Goal: Task Accomplishment & Management: Use online tool/utility

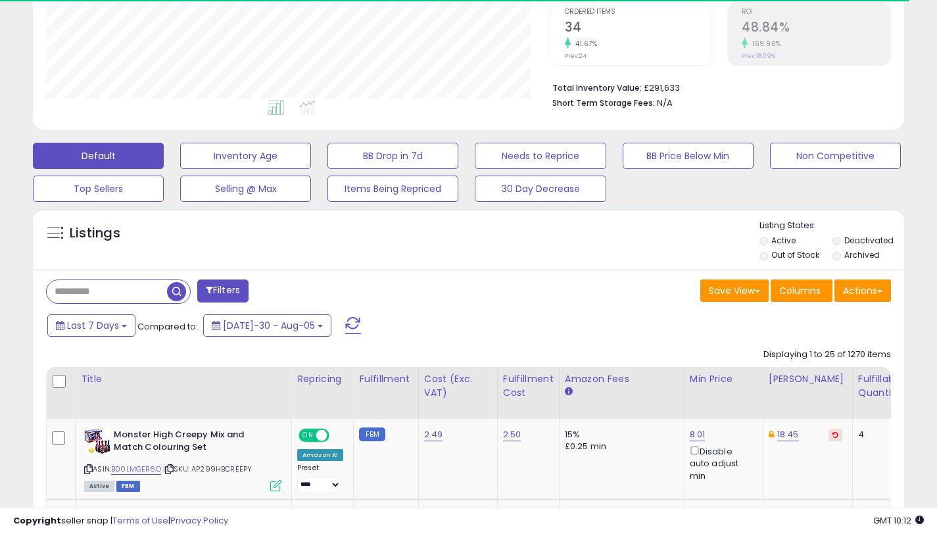
scroll to position [270, 504]
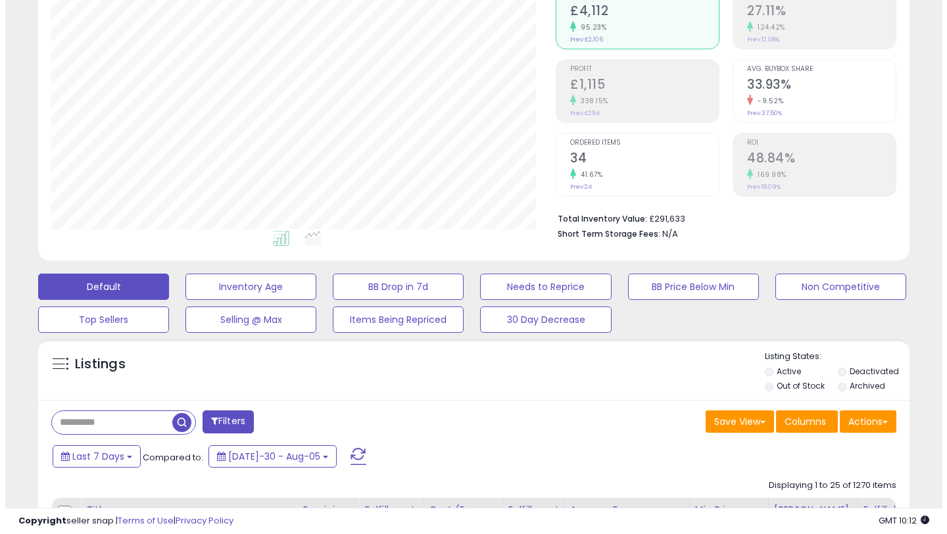
scroll to position [140, 0]
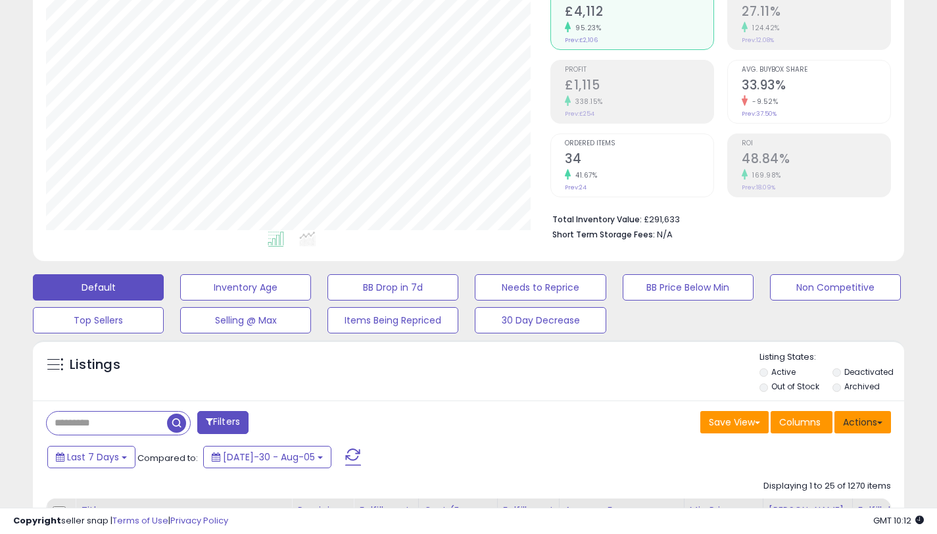
click at [883, 420] on button "Actions" at bounding box center [862, 422] width 57 height 22
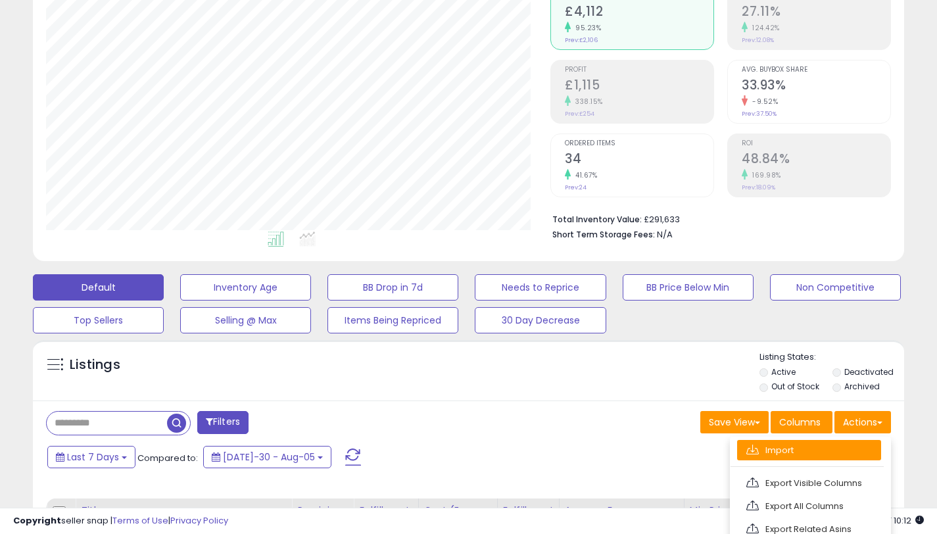
click at [783, 446] on link "Import" at bounding box center [809, 450] width 144 height 20
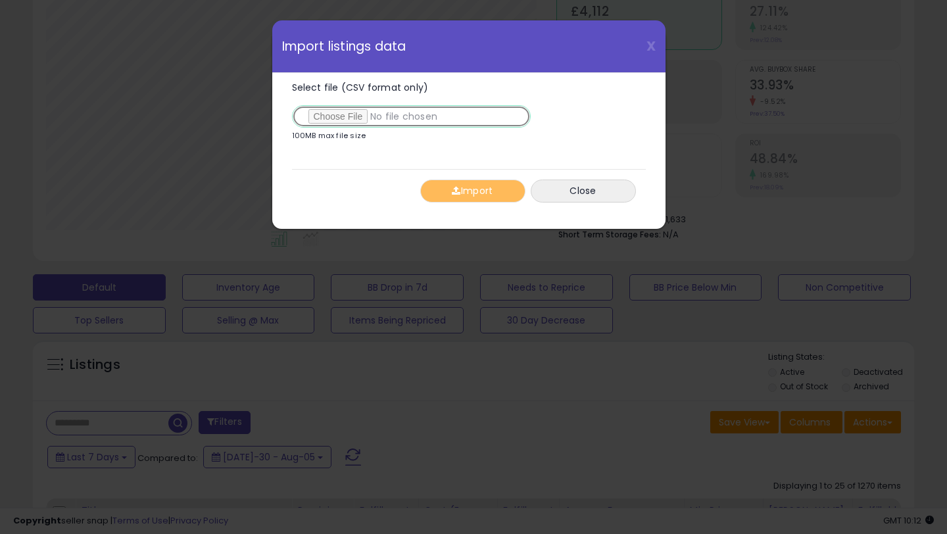
click at [352, 121] on input "Select file (CSV format only)" at bounding box center [411, 116] width 239 height 22
type input "**********"
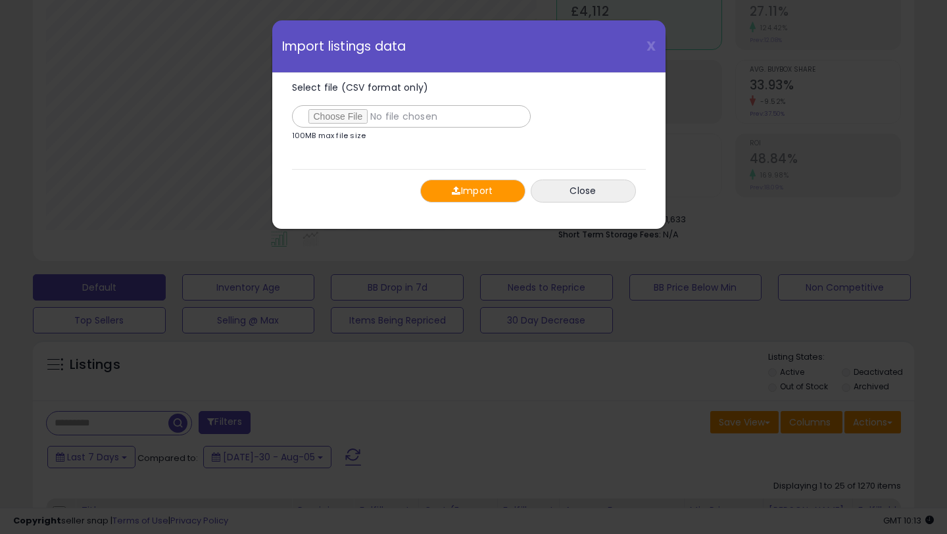
click at [469, 187] on button "Import" at bounding box center [472, 190] width 105 height 23
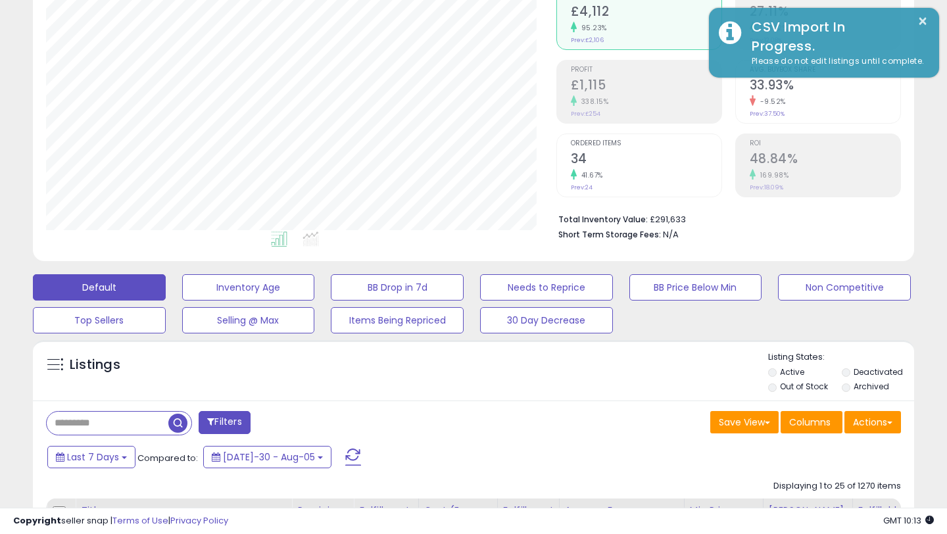
scroll to position [657101, 656866]
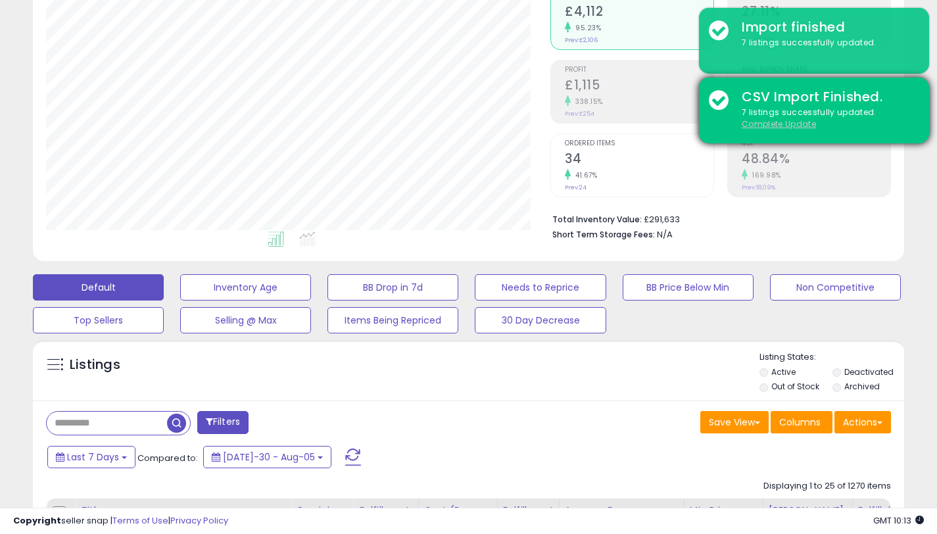
click at [782, 124] on u "Complete Update" at bounding box center [779, 123] width 74 height 11
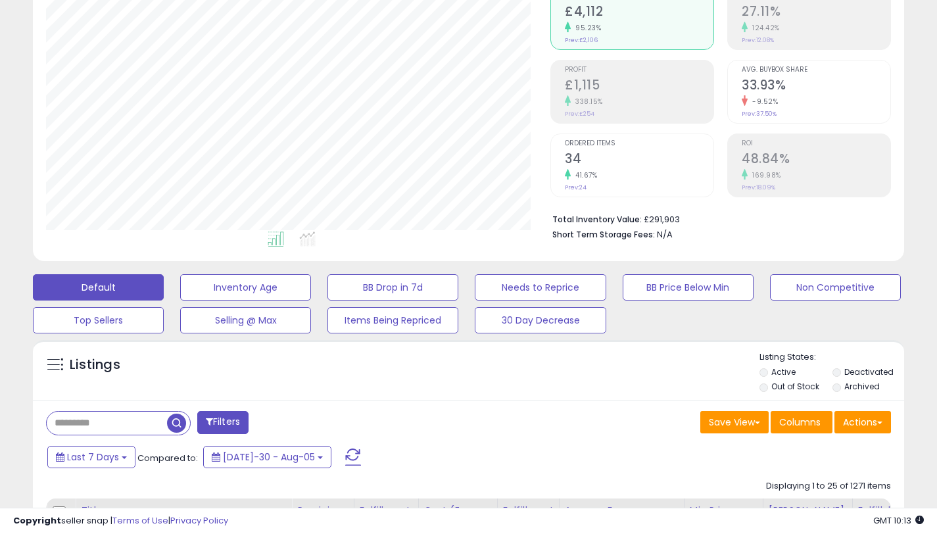
scroll to position [270, 504]
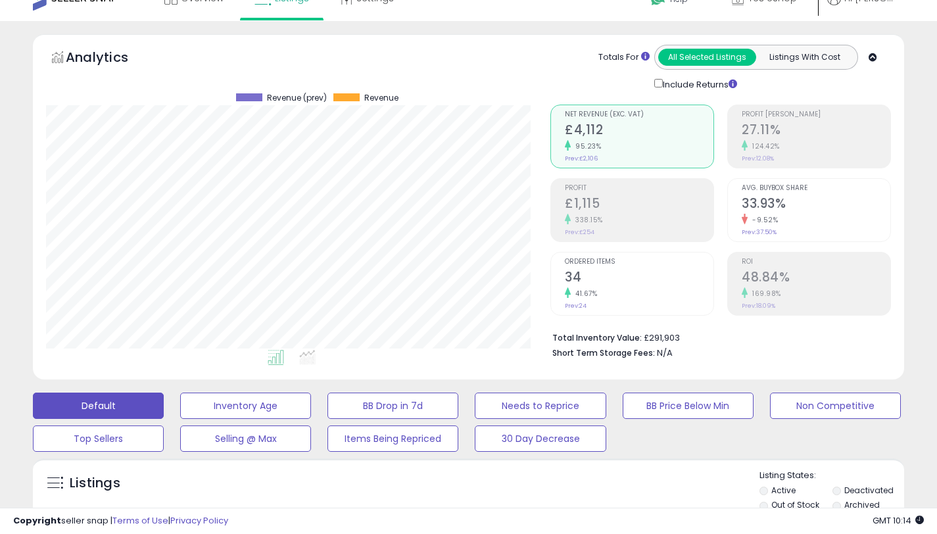
scroll to position [0, 0]
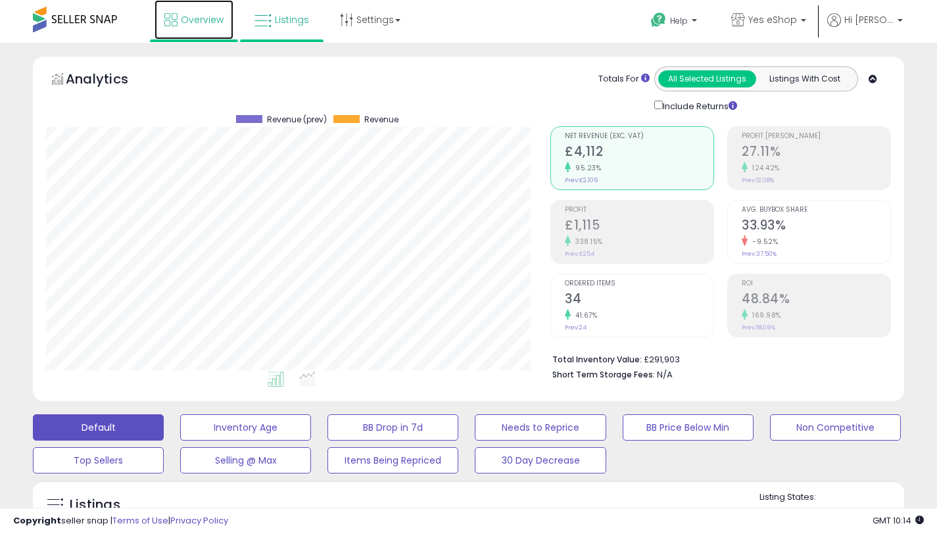
click at [177, 16] on link "Overview" at bounding box center [193, 19] width 79 height 39
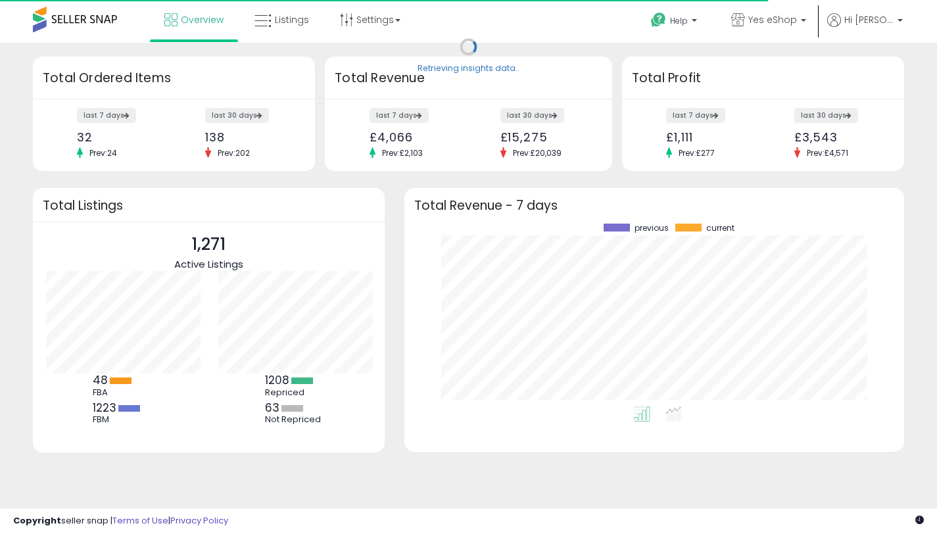
scroll to position [131, 172]
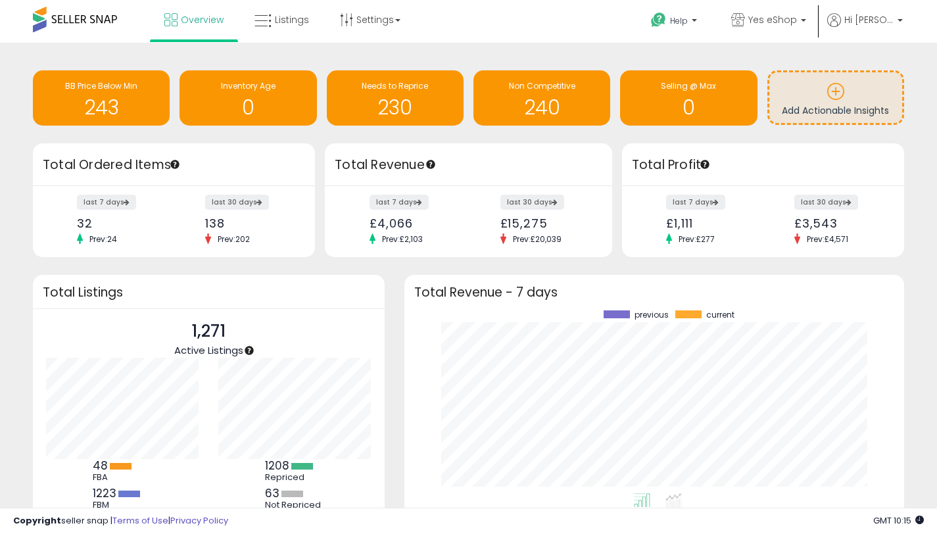
click at [917, 206] on div "Retrieving insights data.. BB Price Below Min 243 Inventory Age 0 Needs to Repr…" at bounding box center [469, 314] width 924 height 517
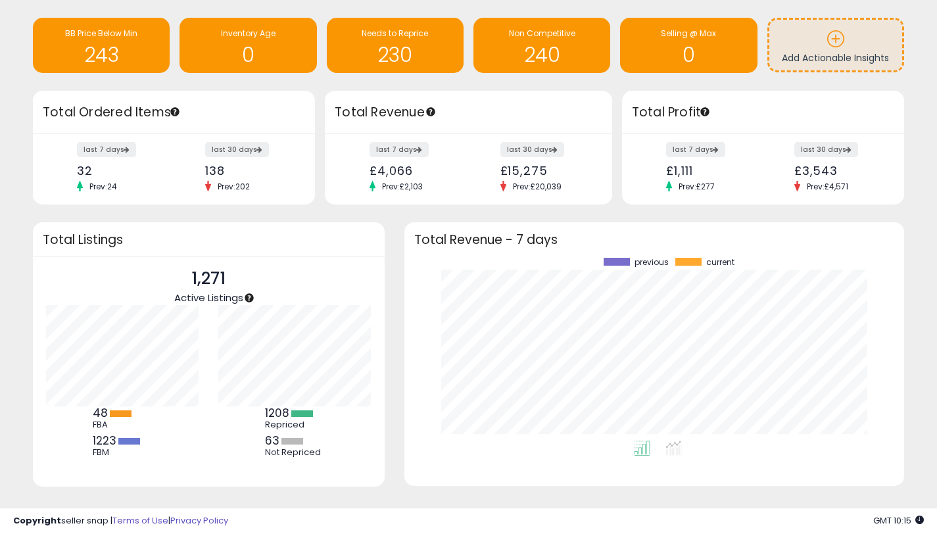
scroll to position [72, 0]
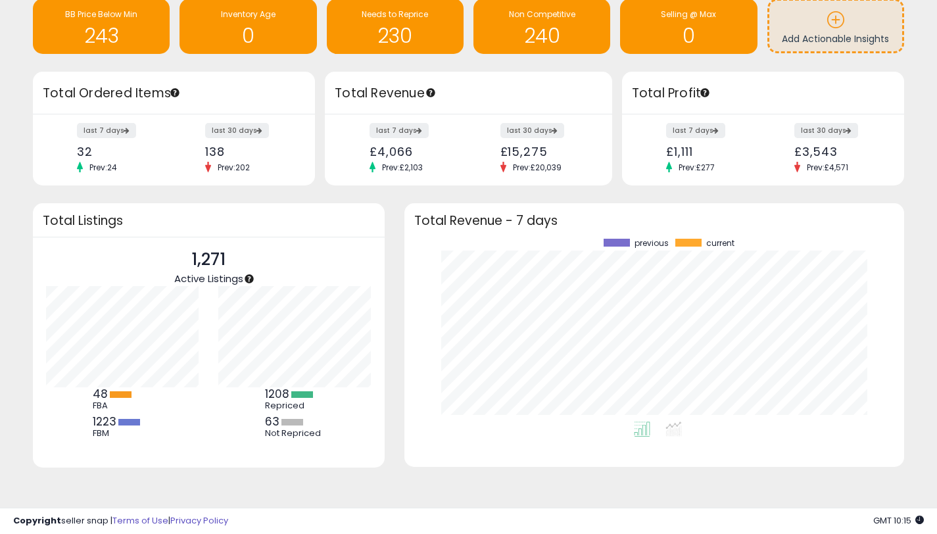
click at [930, 269] on div "Retrieving insights data.. BB Price Below Min 243 Inventory Age 0 Needs to Repr…" at bounding box center [468, 252] width 937 height 563
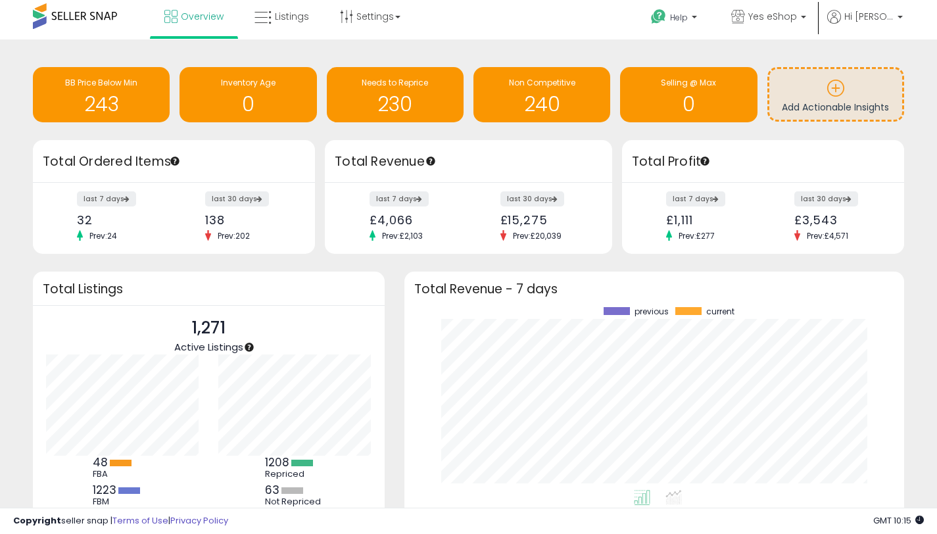
scroll to position [0, 0]
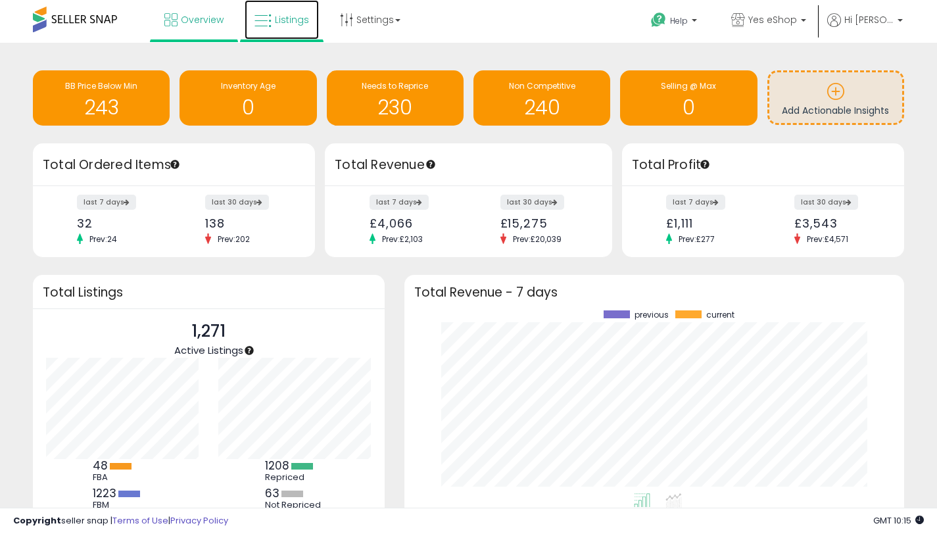
click at [279, 21] on span "Listings" at bounding box center [292, 19] width 34 height 13
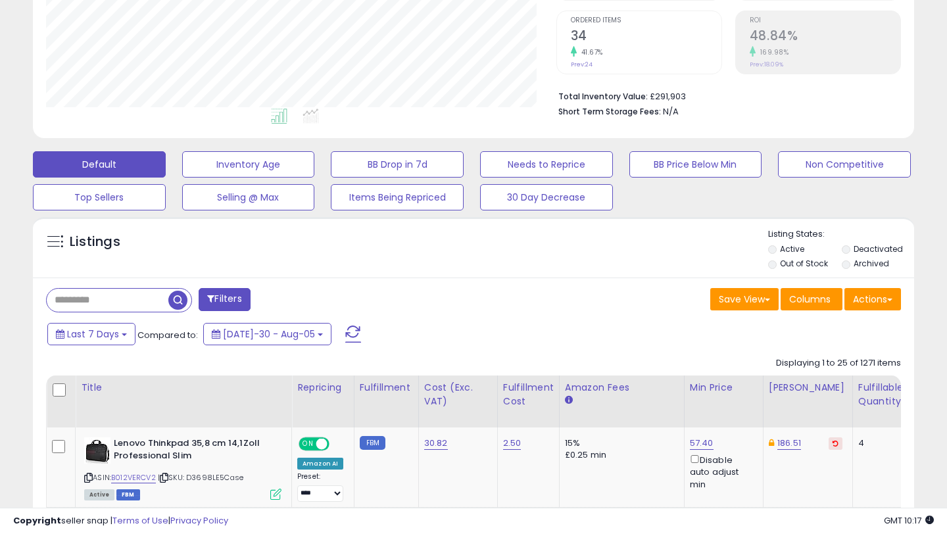
scroll to position [270, 509]
click at [14, 183] on div "Default Inventory Age BB Drop in 7d Needs to Reprice BB Price Below Min Non Com…" at bounding box center [473, 178] width 933 height 66
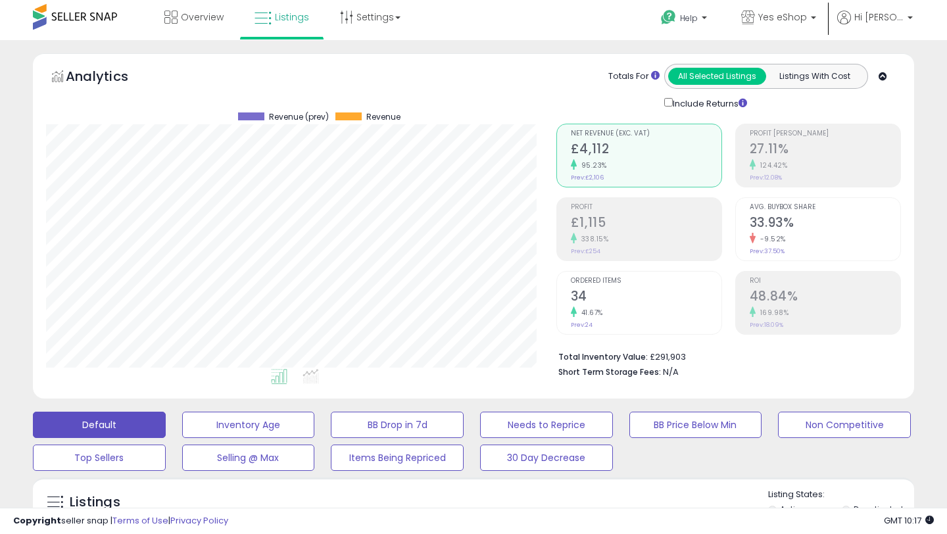
scroll to position [0, 0]
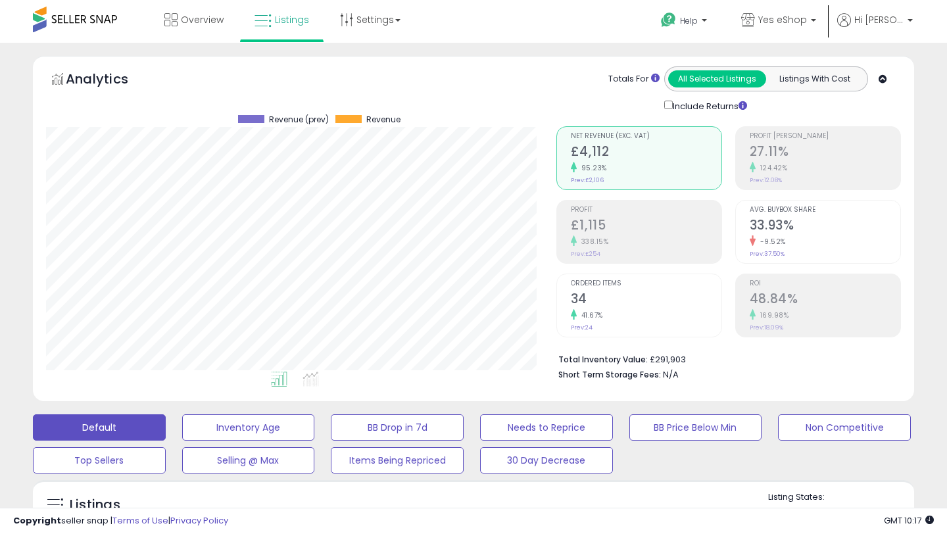
click at [507, 76] on div "Analytics Totals For All Selected Listings Listings With Cost Include Returns" at bounding box center [473, 89] width 855 height 47
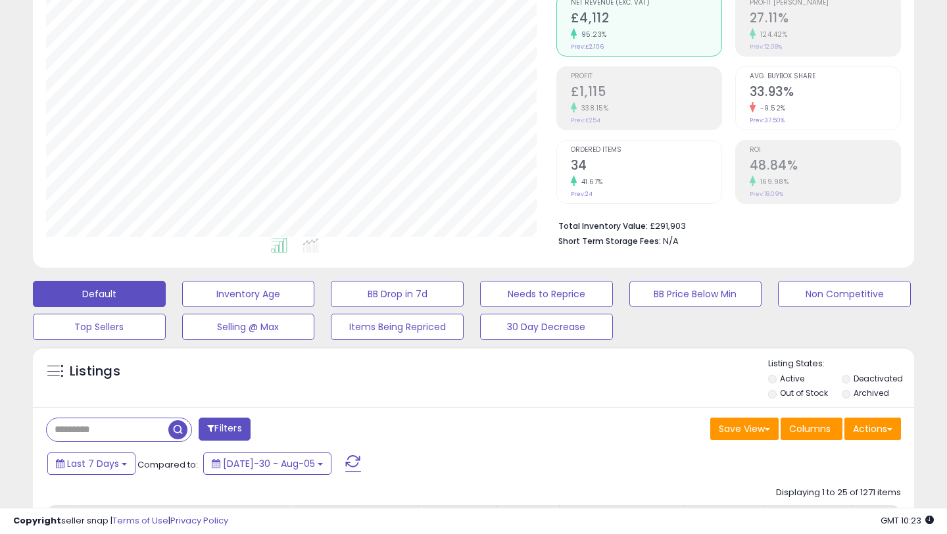
scroll to position [184, 0]
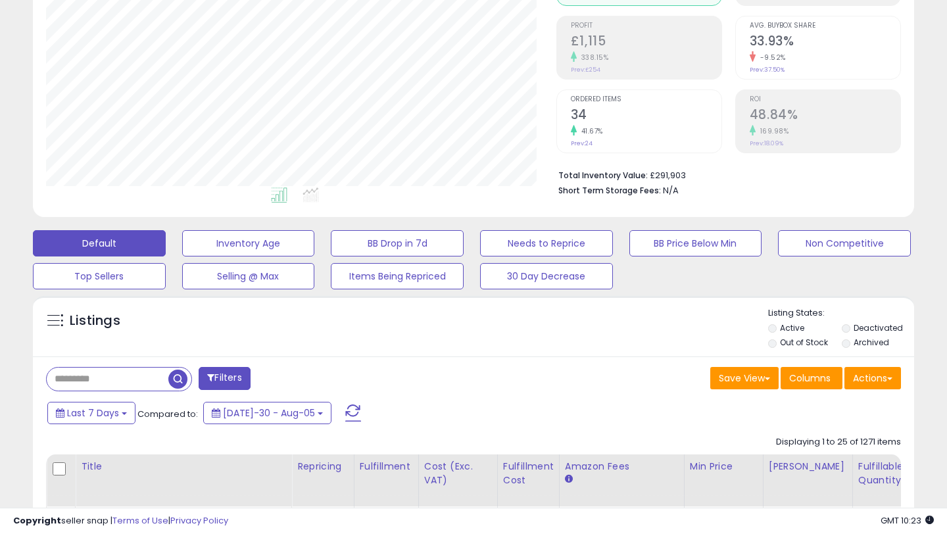
click at [103, 383] on input "text" at bounding box center [108, 378] width 122 height 23
paste input "**********"
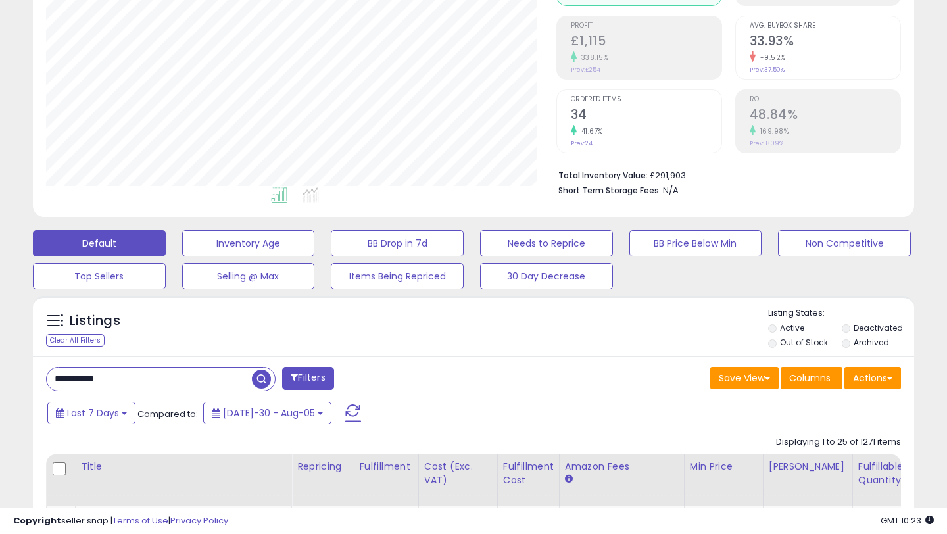
click at [254, 378] on span "button" at bounding box center [261, 378] width 19 height 19
click at [16, 348] on div "**********" at bounding box center [473, 264] width 933 height 784
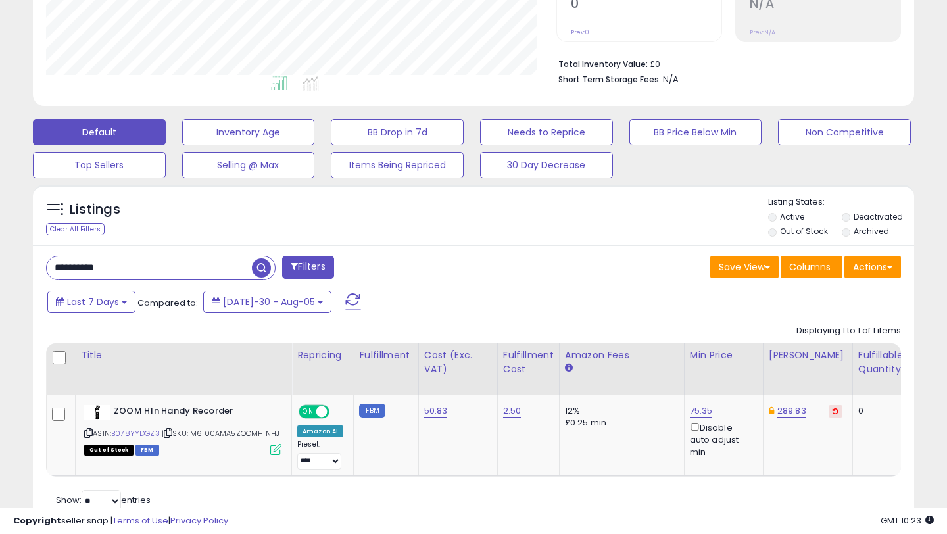
scroll to position [316, 0]
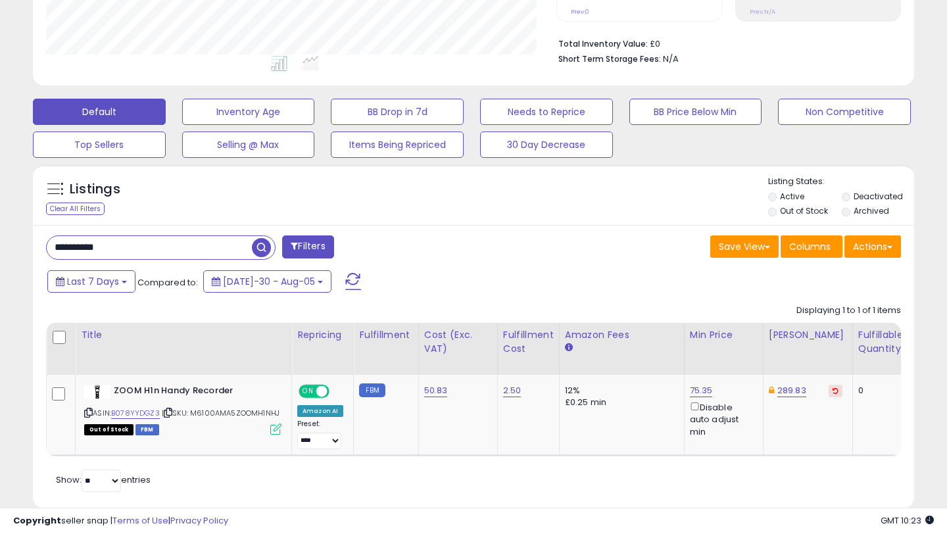
drag, startPoint x: 153, startPoint y: 247, endPoint x: 49, endPoint y: 249, distance: 103.2
click at [49, 249] on input "**********" at bounding box center [149, 247] width 205 height 23
paste input "text"
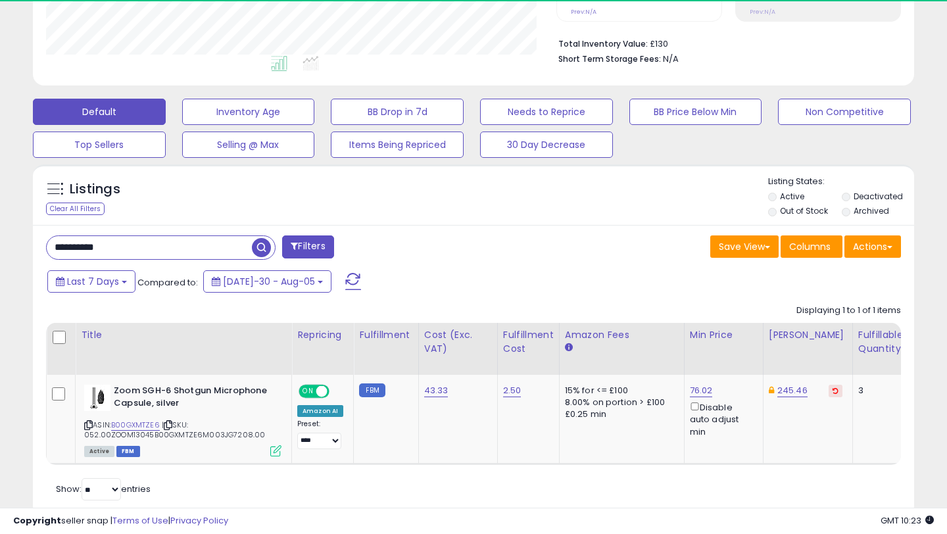
scroll to position [270, 509]
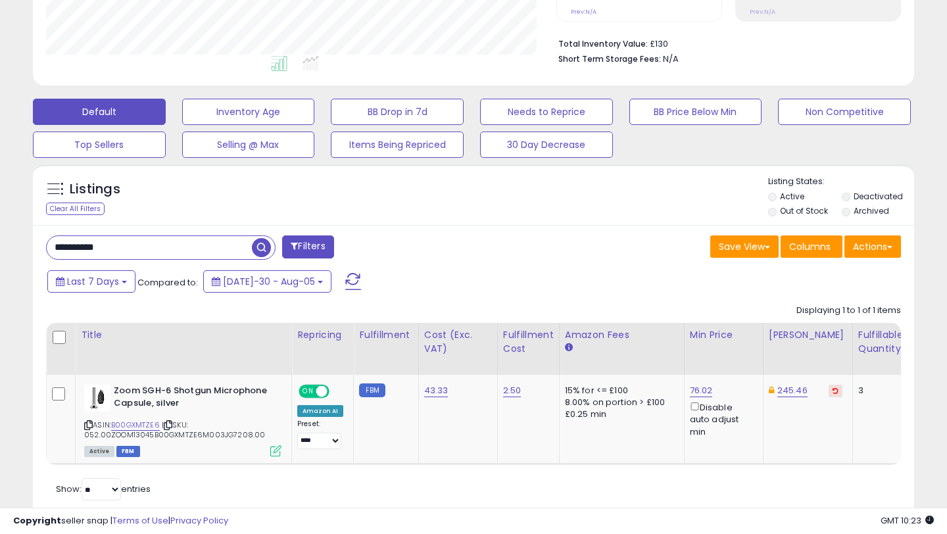
drag, startPoint x: 120, startPoint y: 242, endPoint x: 7, endPoint y: 242, distance: 113.1
click at [7, 242] on div "**********" at bounding box center [473, 136] width 933 height 793
paste input "text"
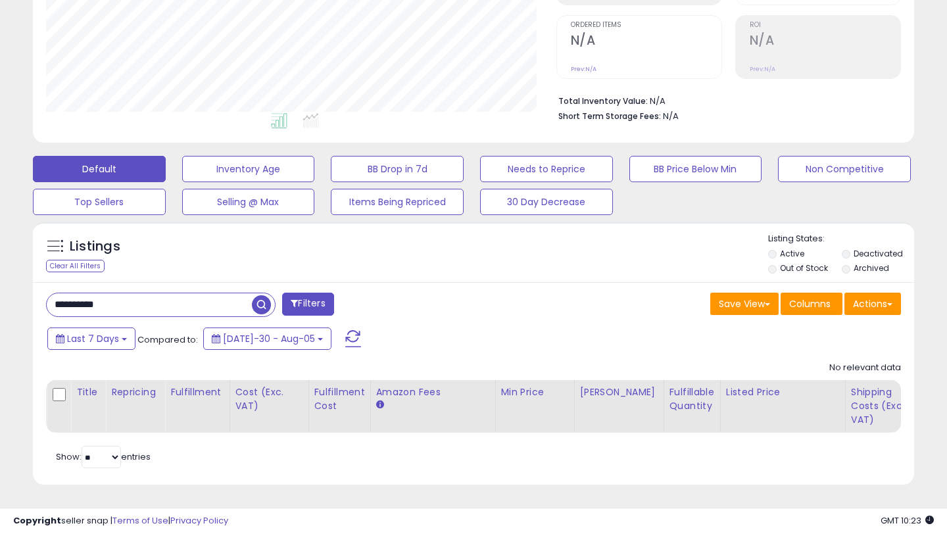
click at [263, 305] on span "button" at bounding box center [261, 304] width 19 height 19
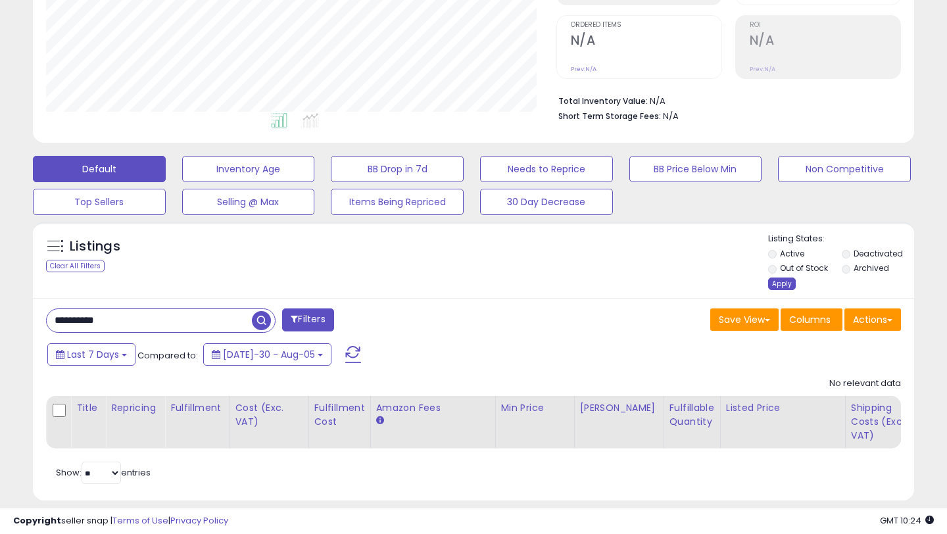
click at [773, 285] on div "Apply" at bounding box center [782, 283] width 28 height 12
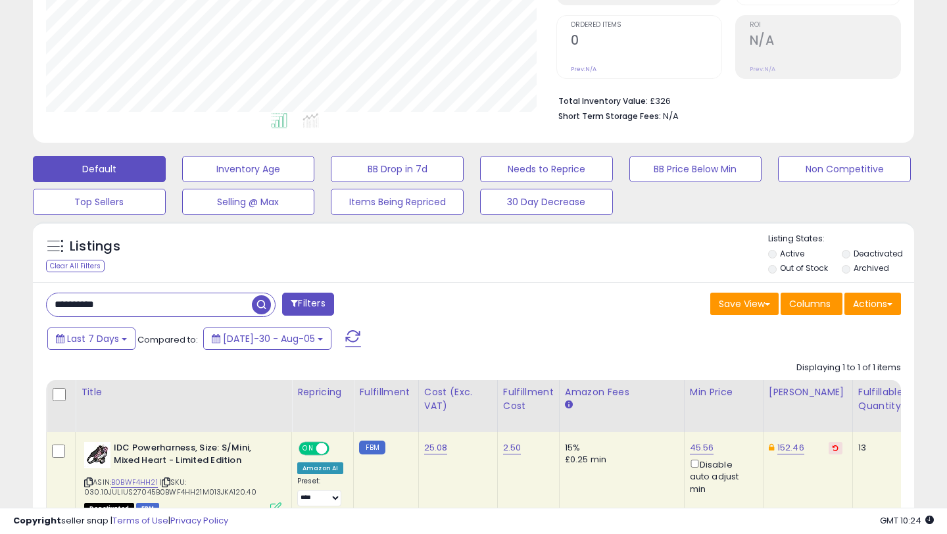
click at [521, 248] on div "Listings Clear All Filters Listing States:" at bounding box center [473, 255] width 881 height 45
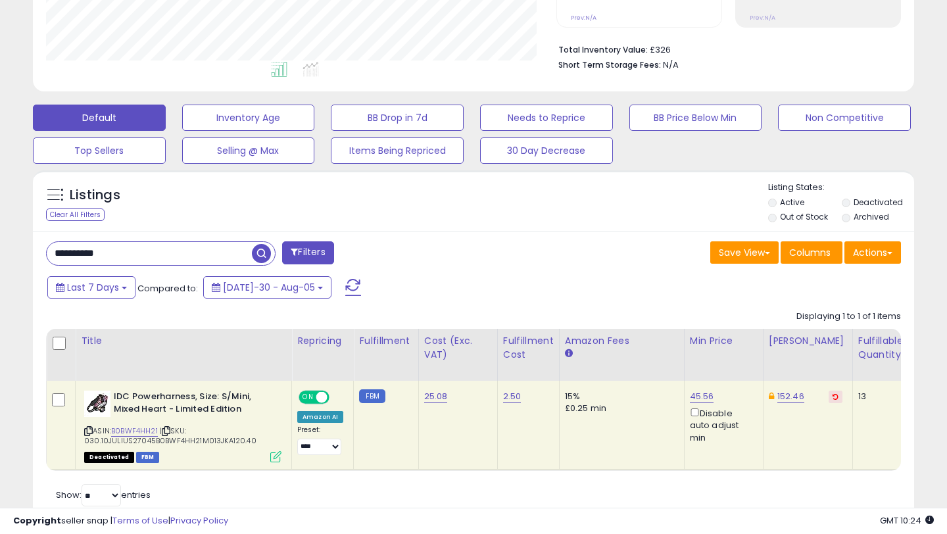
scroll to position [311, 0]
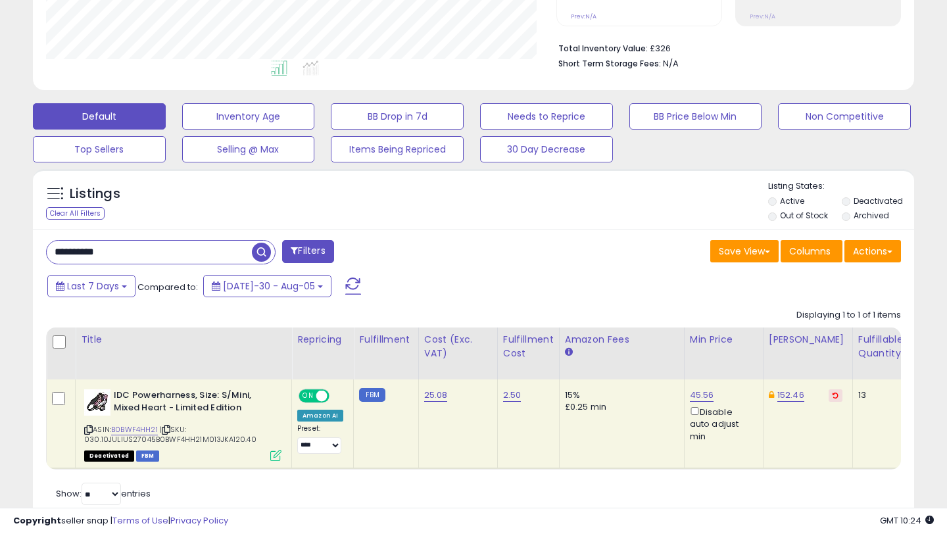
click at [858, 395] on div "13" at bounding box center [878, 395] width 41 height 12
click at [557, 251] on div "Save View Save As New View Update Current View Columns Actions Import Export Vi…" at bounding box center [691, 253] width 437 height 26
click at [105, 264] on div "**********" at bounding box center [254, 253] width 437 height 26
drag, startPoint x: 130, startPoint y: 252, endPoint x: 25, endPoint y: 252, distance: 105.2
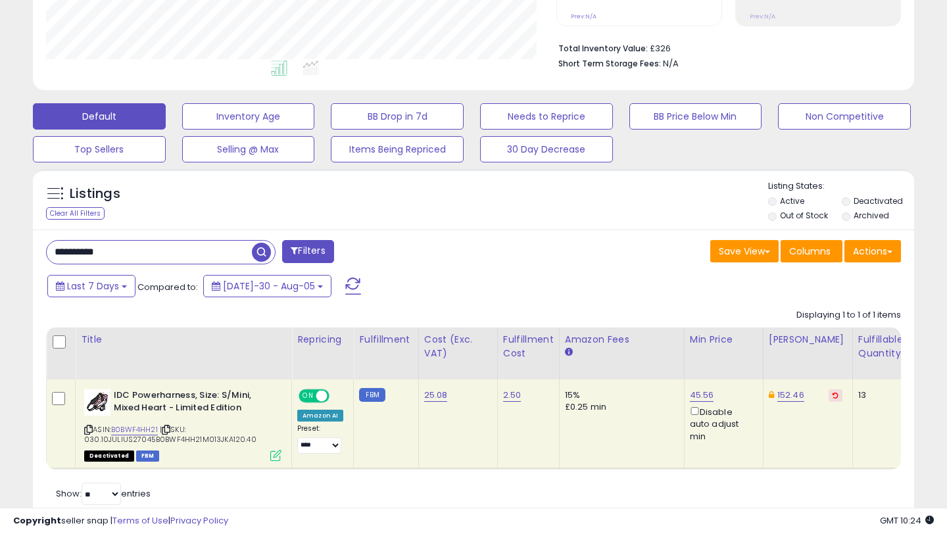
click at [25, 252] on div "Listings Clear All Filters" at bounding box center [473, 349] width 901 height 375
paste input "text"
click at [267, 249] on span "button" at bounding box center [261, 252] width 19 height 19
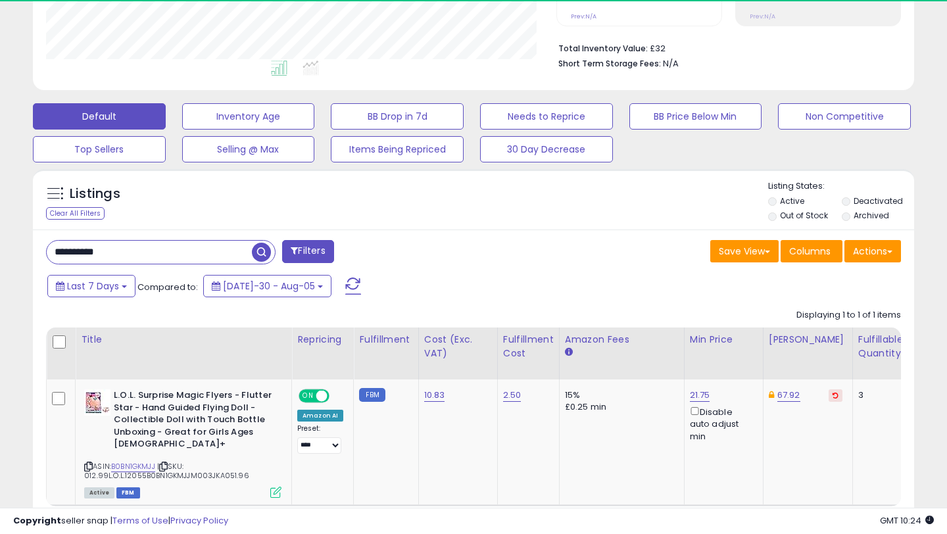
scroll to position [270, 509]
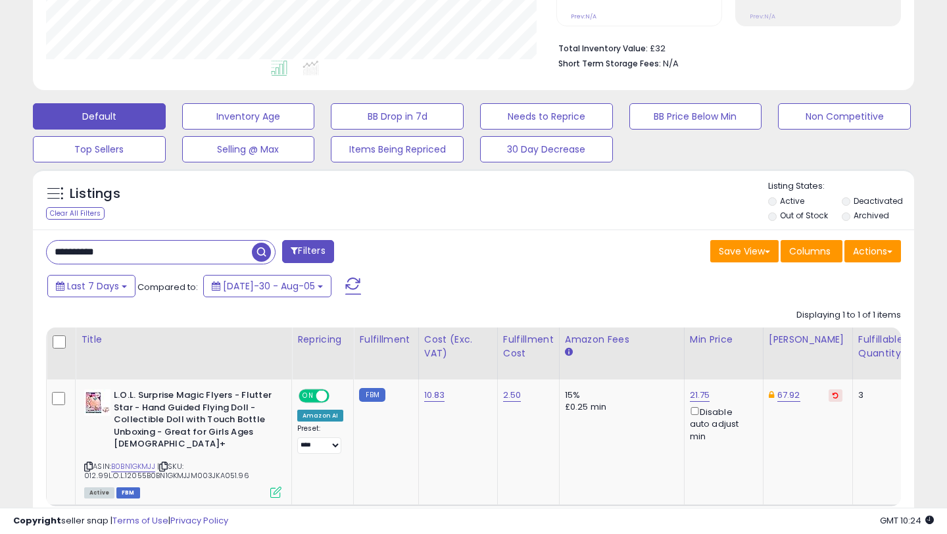
drag, startPoint x: 136, startPoint y: 250, endPoint x: 7, endPoint y: 250, distance: 128.8
click at [7, 250] on div "**********" at bounding box center [473, 160] width 933 height 830
paste input "text"
click at [262, 253] on span "button" at bounding box center [261, 252] width 19 height 19
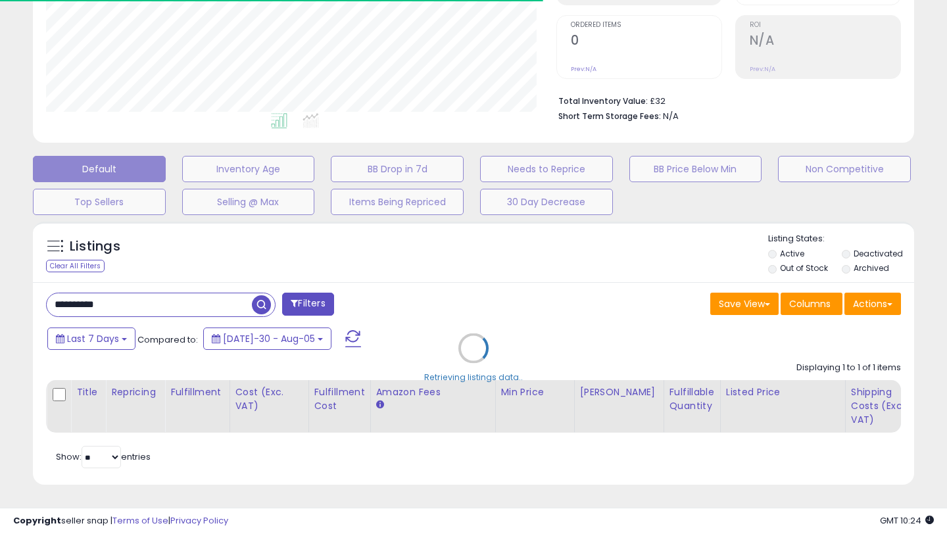
scroll to position [311, 0]
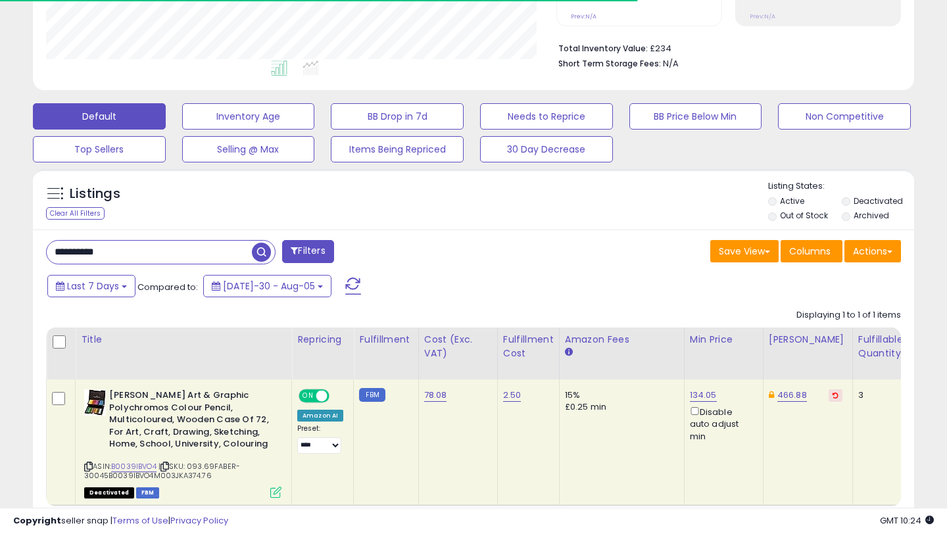
click at [11, 248] on div "**********" at bounding box center [473, 160] width 933 height 830
drag, startPoint x: 126, startPoint y: 249, endPoint x: 0, endPoint y: 244, distance: 126.3
click at [0, 244] on div "**********" at bounding box center [473, 170] width 947 height 876
paste input "text"
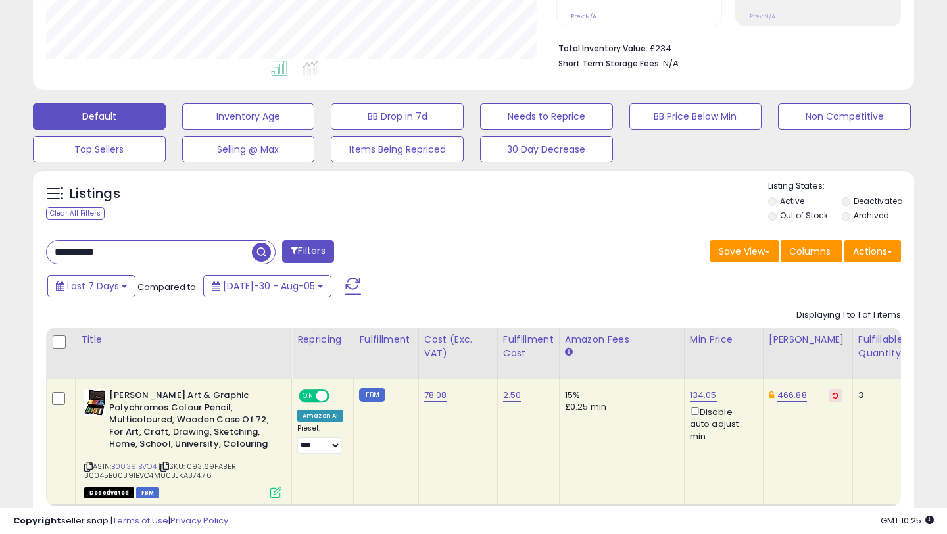
click at [262, 251] on span "button" at bounding box center [261, 252] width 19 height 19
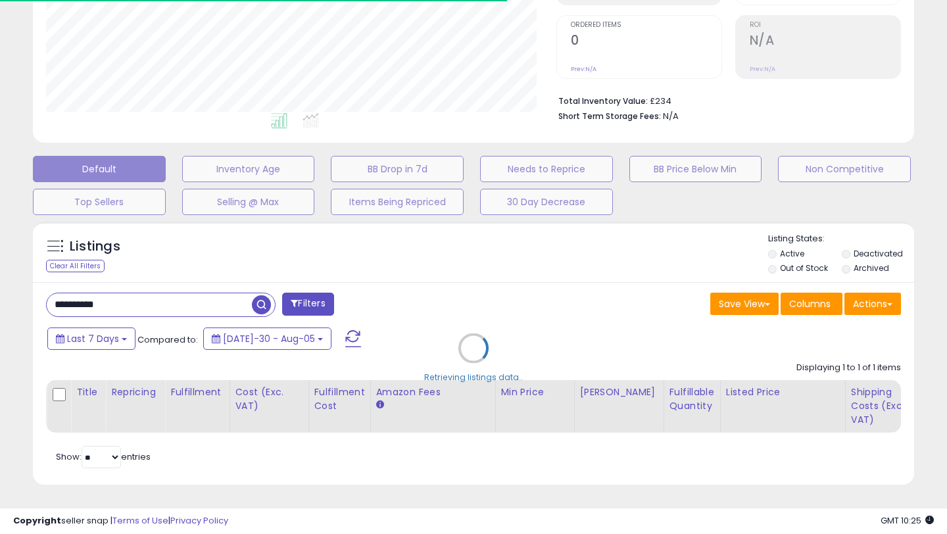
scroll to position [311, 0]
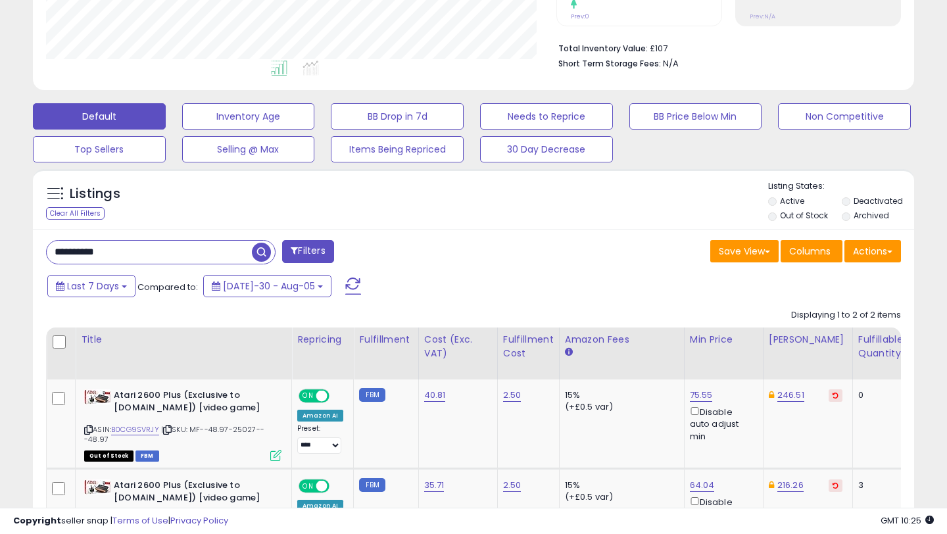
click at [23, 302] on div "Listings Clear All Filters" at bounding box center [473, 395] width 901 height 466
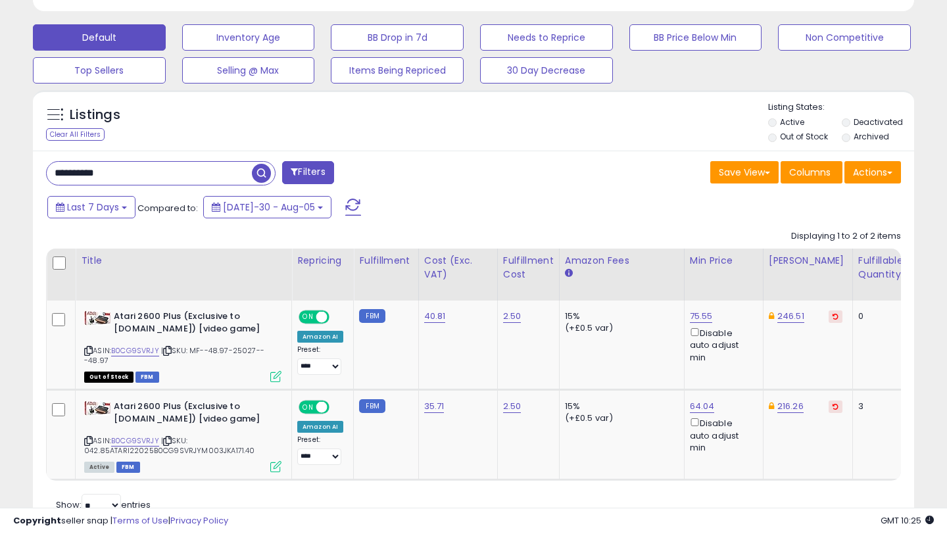
scroll to position [416, 0]
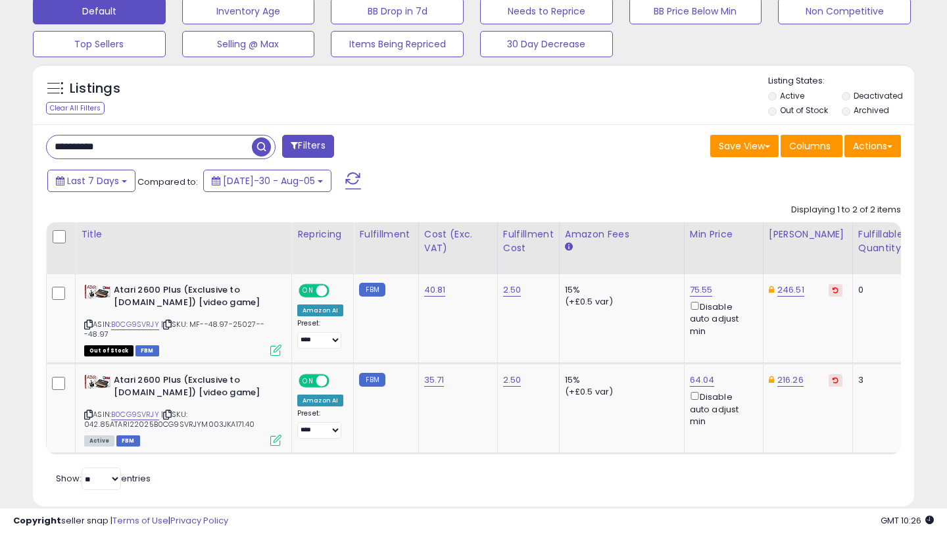
drag, startPoint x: 131, startPoint y: 144, endPoint x: 0, endPoint y: 144, distance: 131.5
click at [0, 144] on div "**********" at bounding box center [473, 91] width 947 height 929
paste input "text"
type input "**********"
click at [260, 145] on span "button" at bounding box center [261, 146] width 19 height 19
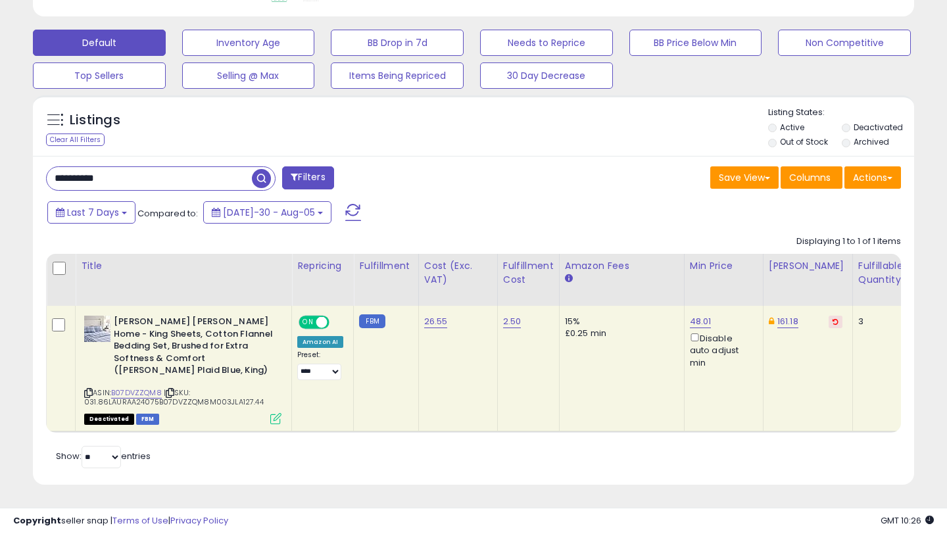
scroll to position [270, 509]
drag, startPoint x: 127, startPoint y: 186, endPoint x: 26, endPoint y: 179, distance: 101.4
click at [26, 179] on div "Listings Clear All Filters" at bounding box center [473, 295] width 901 height 412
paste input "text"
type input "**********"
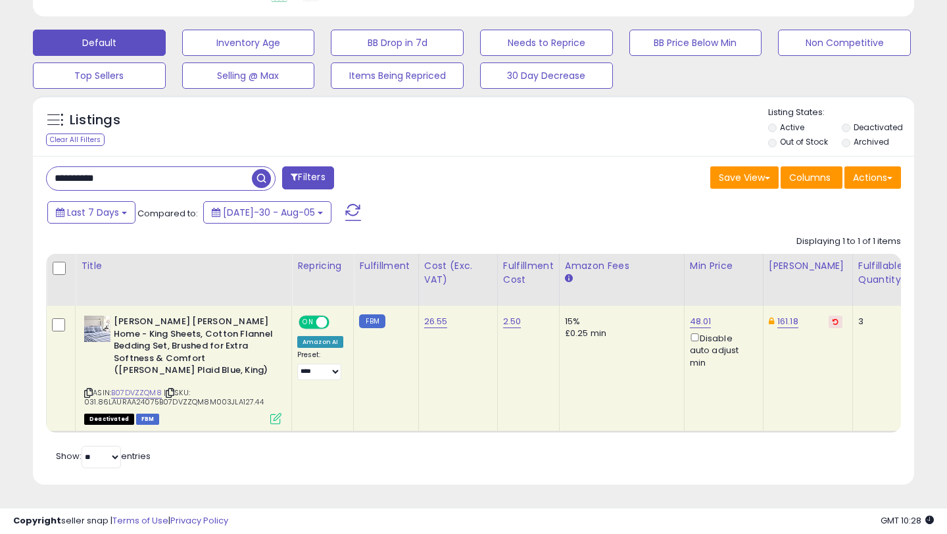
click at [261, 178] on span "button" at bounding box center [261, 178] width 19 height 19
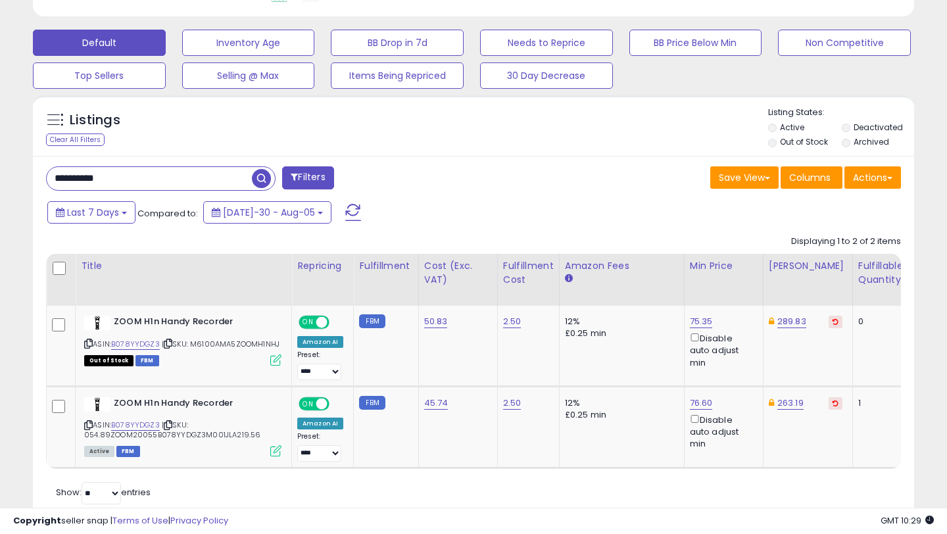
click at [15, 99] on div "**********" at bounding box center [473, 104] width 933 height 866
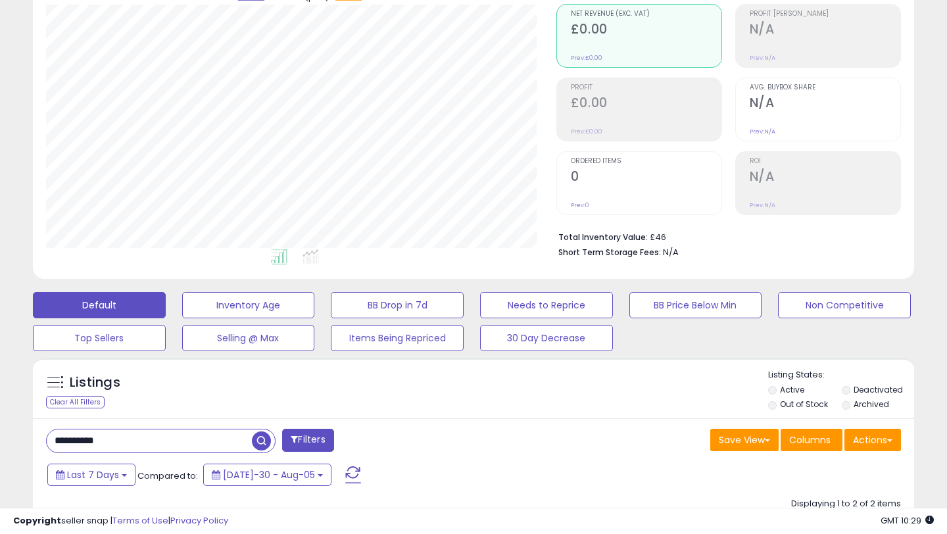
scroll to position [122, 0]
click at [17, 243] on div "**********" at bounding box center [473, 367] width 933 height 866
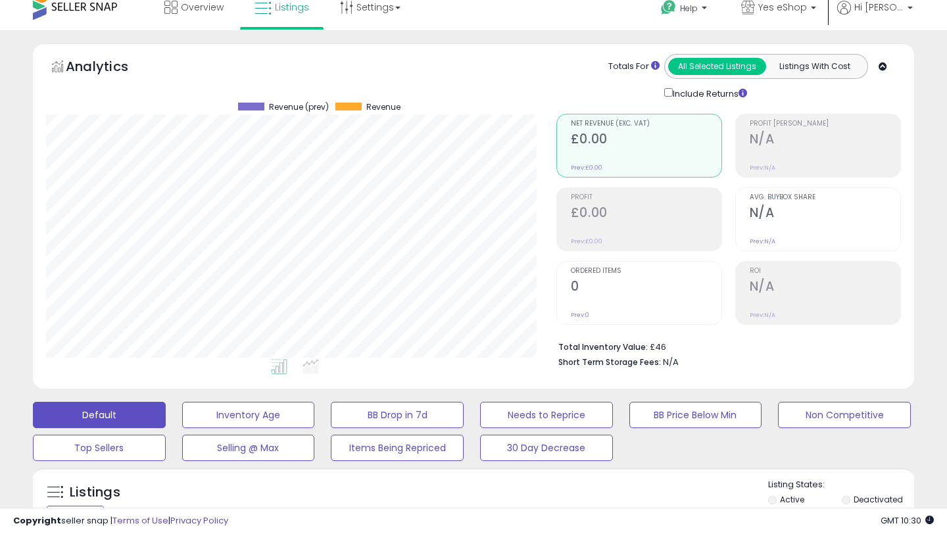
scroll to position [0, 0]
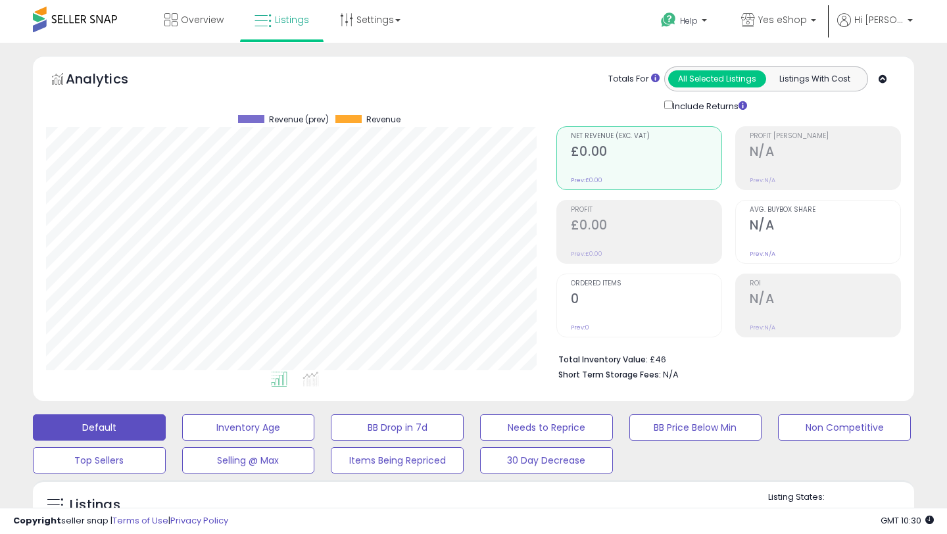
click at [16, 172] on div "**********" at bounding box center [473, 489] width 933 height 866
